Goal: Book appointment/travel/reservation

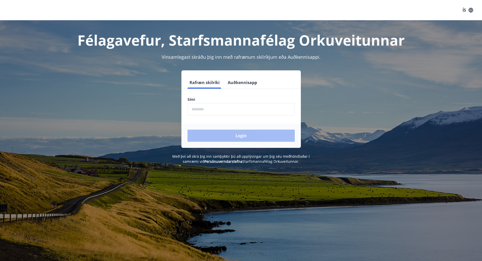
click at [216, 109] on input "phone" at bounding box center [241, 109] width 107 height 12
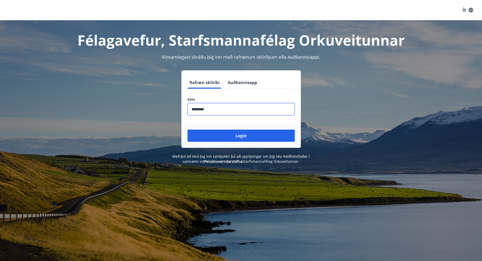
type input "********"
click at [188, 130] on button "Login" at bounding box center [241, 136] width 107 height 12
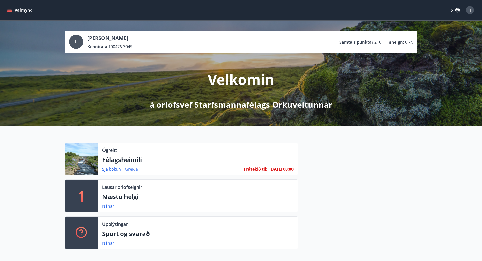
click at [131, 168] on link "Greiða" at bounding box center [131, 169] width 13 height 6
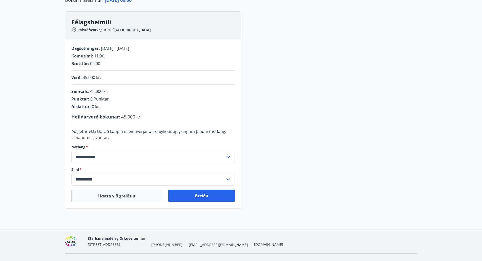
scroll to position [74, 0]
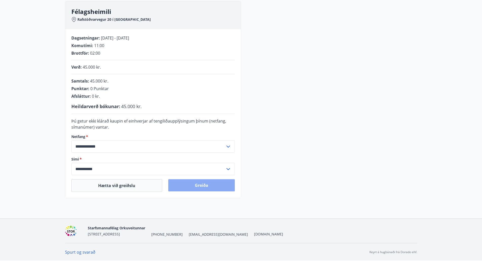
click at [204, 182] on button "Greiða" at bounding box center [201, 185] width 67 height 12
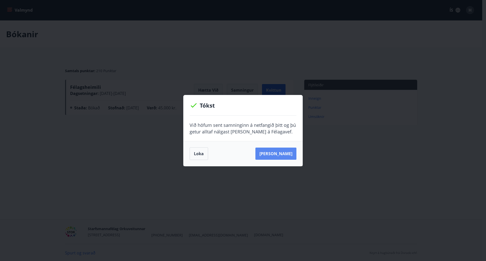
click at [281, 156] on button "Sjá samning" at bounding box center [275, 154] width 41 height 12
